Goal: Information Seeking & Learning: Find specific fact

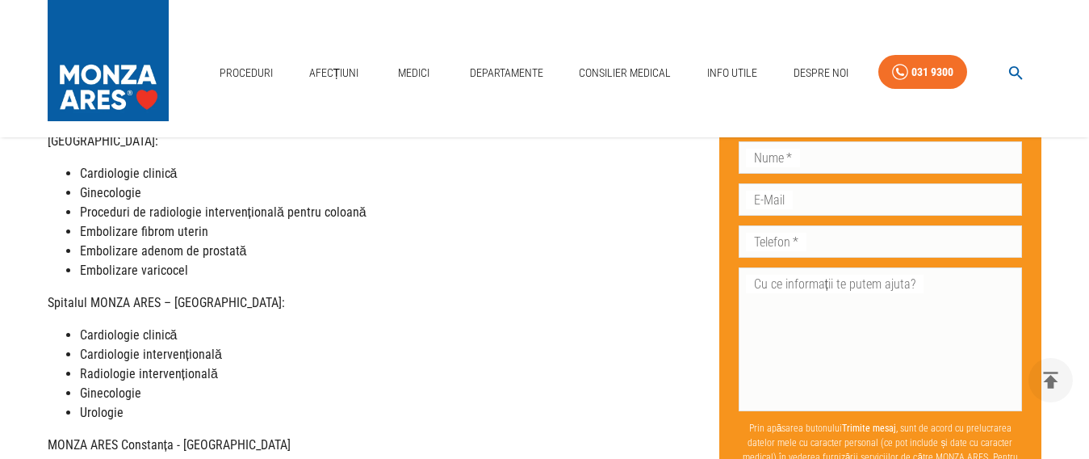
scroll to position [404, 0]
click at [193, 350] on strong "Cardiologie intervențională" at bounding box center [151, 352] width 142 height 15
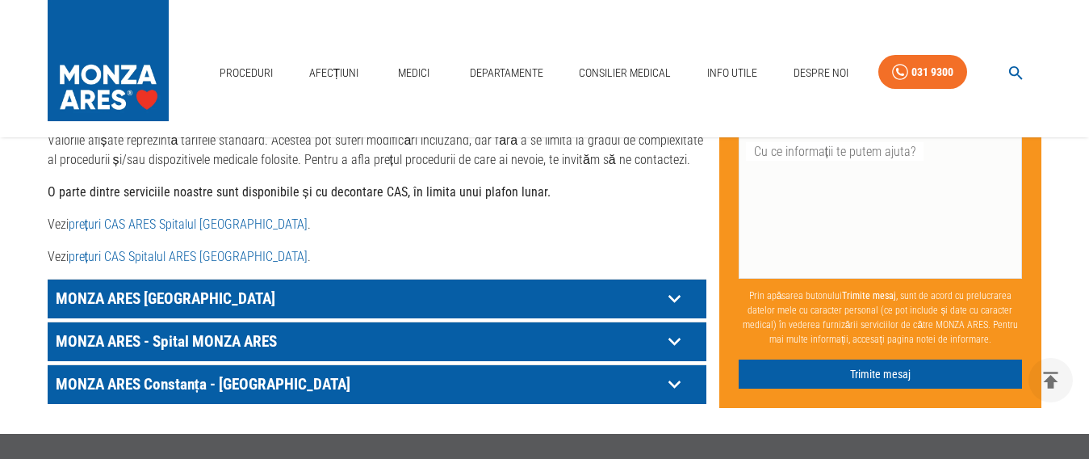
scroll to position [888, 0]
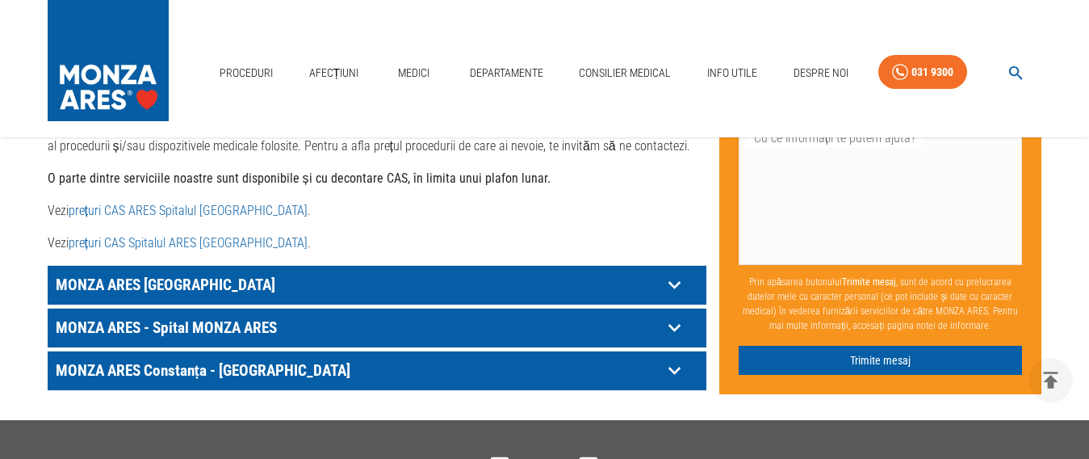
click at [254, 324] on p "MONZA ARES - Spital MONZA ARES" at bounding box center [357, 327] width 610 height 25
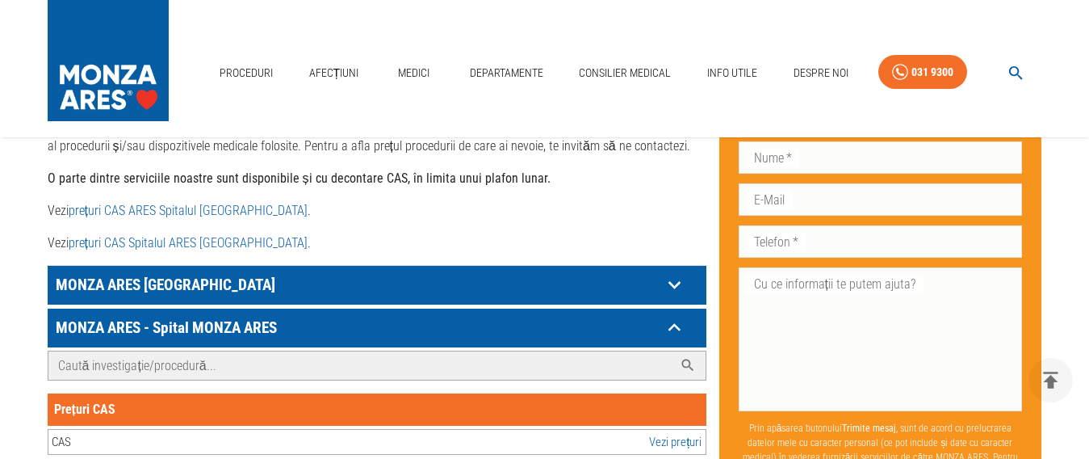
click at [662, 363] on input "Caută investigație/procedură..." at bounding box center [360, 365] width 625 height 28
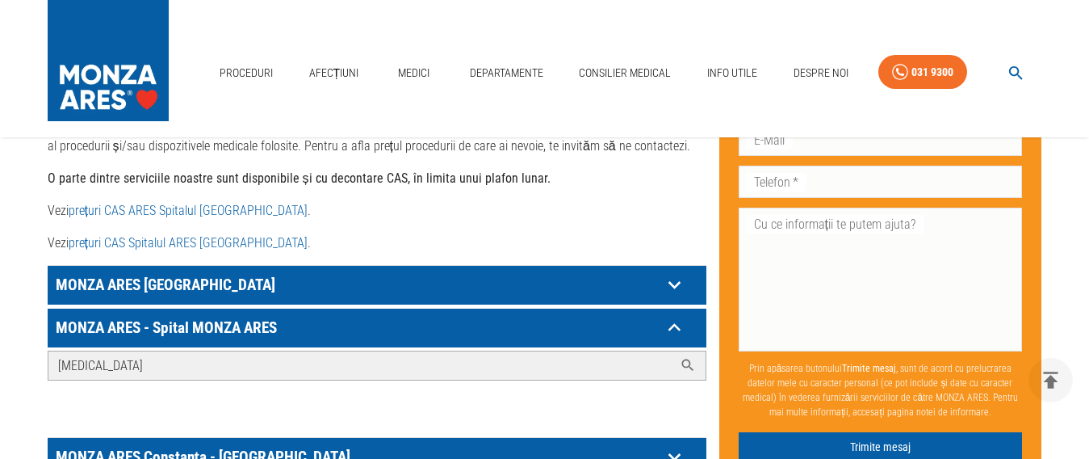
type input "[MEDICAL_DATA]"
click at [693, 368] on icon at bounding box center [688, 365] width 16 height 16
click at [686, 364] on icon at bounding box center [688, 365] width 16 height 16
click at [684, 364] on icon at bounding box center [688, 365] width 16 height 16
click at [382, 378] on input "[MEDICAL_DATA]" at bounding box center [360, 365] width 625 height 28
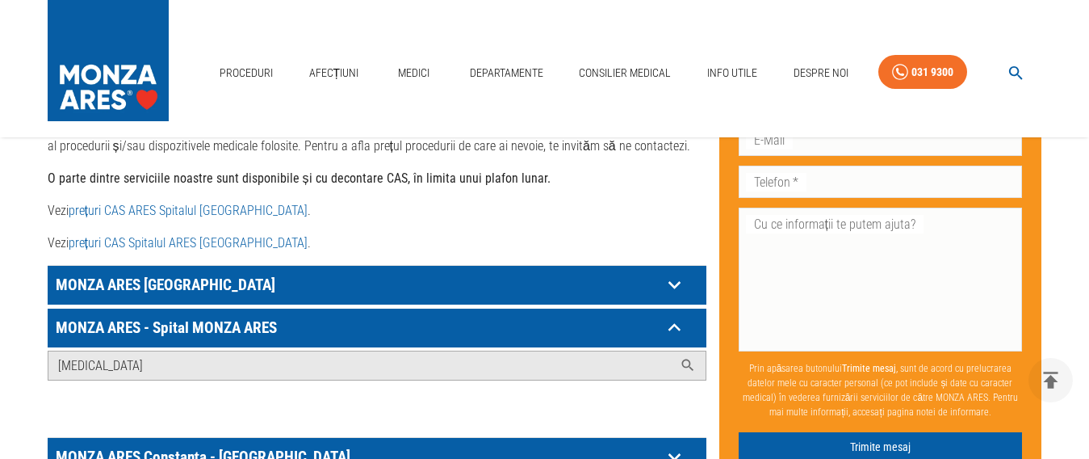
click at [177, 322] on p "MONZA ARES - Spital MONZA ARES" at bounding box center [357, 327] width 610 height 25
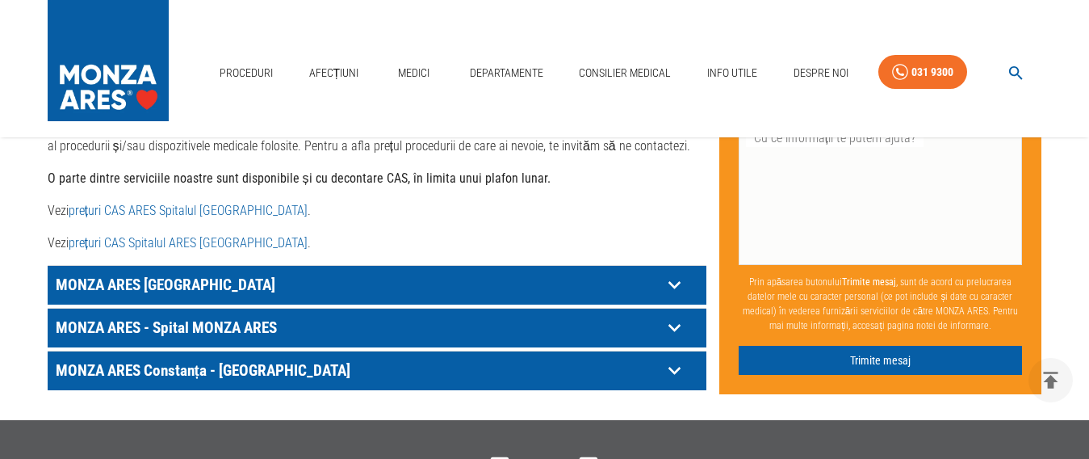
click at [222, 330] on p "MONZA ARES - Spital MONZA ARES" at bounding box center [357, 327] width 610 height 25
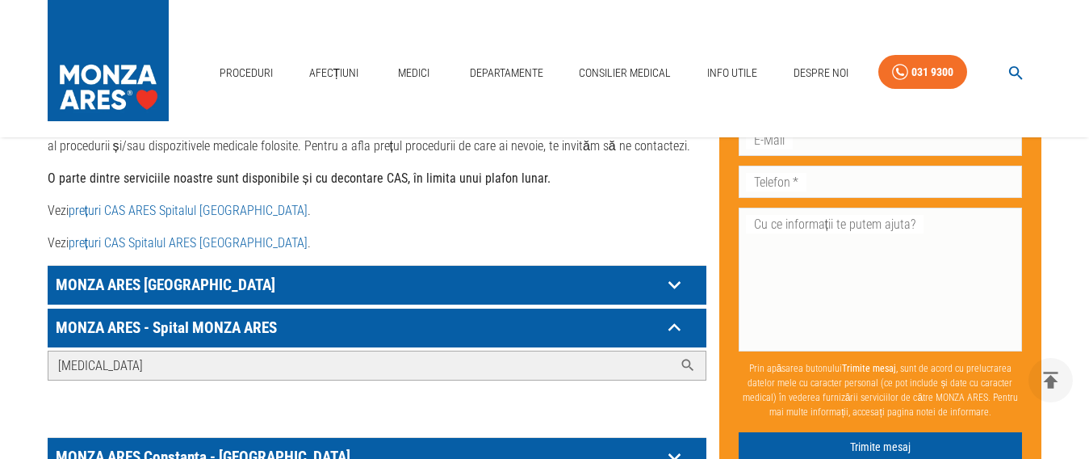
click at [170, 358] on input "[MEDICAL_DATA]" at bounding box center [360, 365] width 625 height 28
click at [685, 366] on icon at bounding box center [688, 365] width 16 height 16
click at [530, 367] on input "[MEDICAL_DATA]" at bounding box center [360, 365] width 625 height 28
drag, startPoint x: 70, startPoint y: 364, endPoint x: 5, endPoint y: 363, distance: 65.4
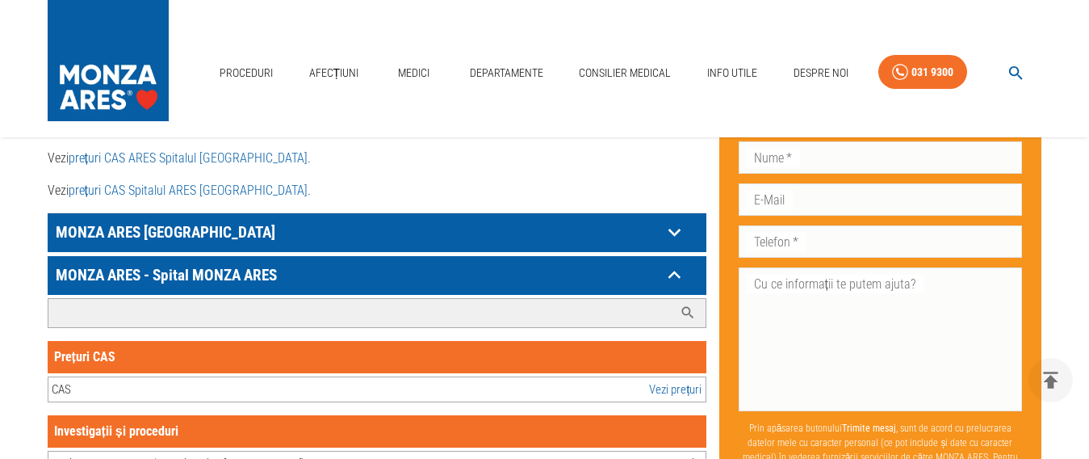
scroll to position [969, 0]
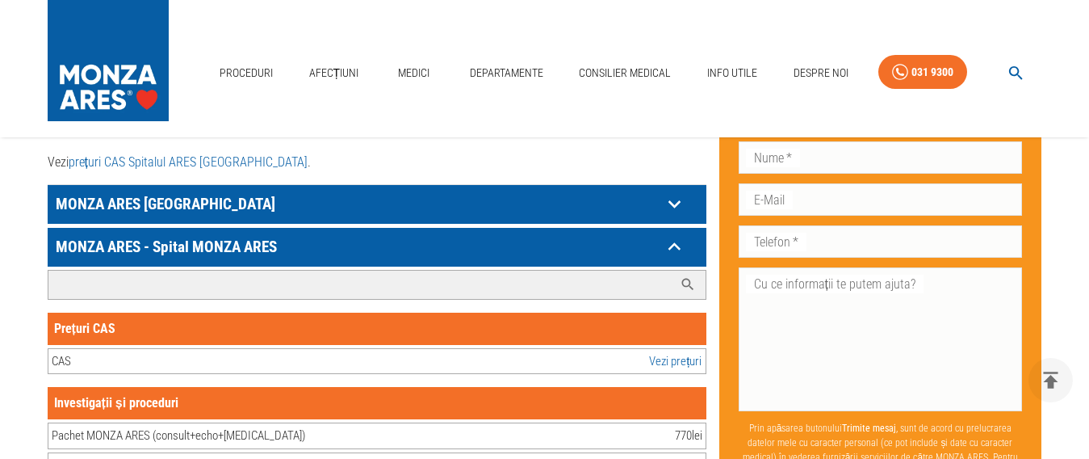
click at [666, 364] on link "Vezi prețuri" at bounding box center [675, 361] width 52 height 19
